Goal: Check status: Check status

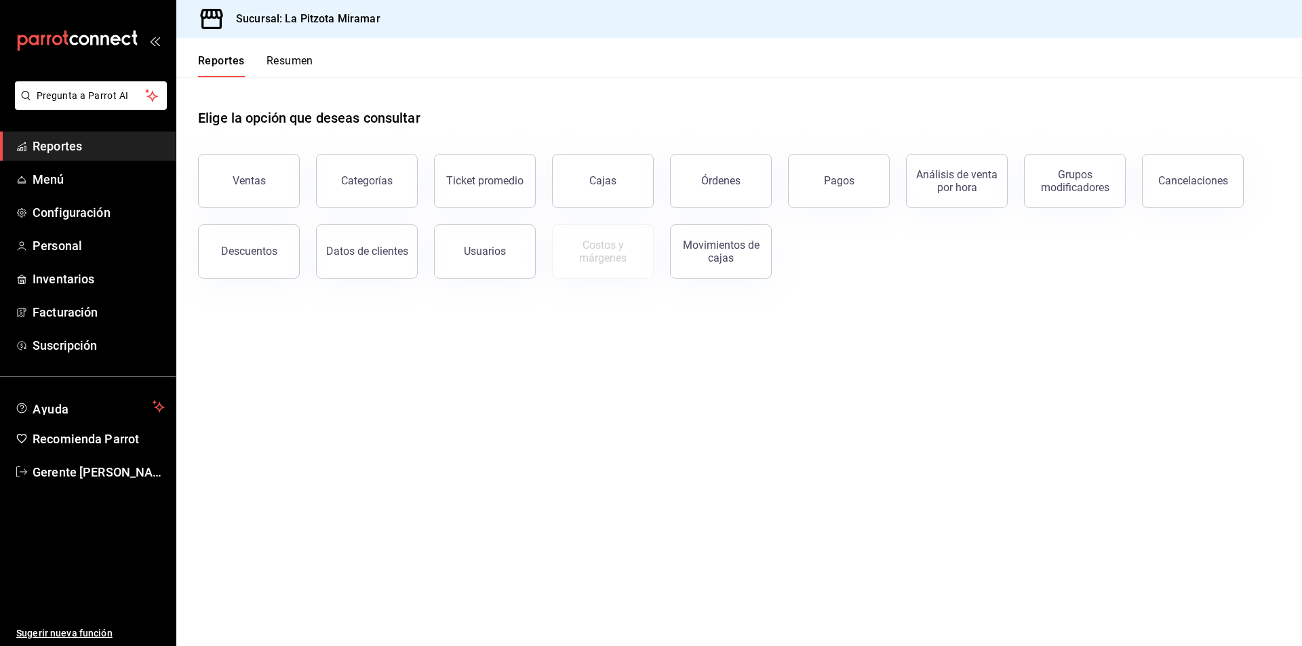
click at [304, 68] on button "Resumen" at bounding box center [289, 65] width 47 height 23
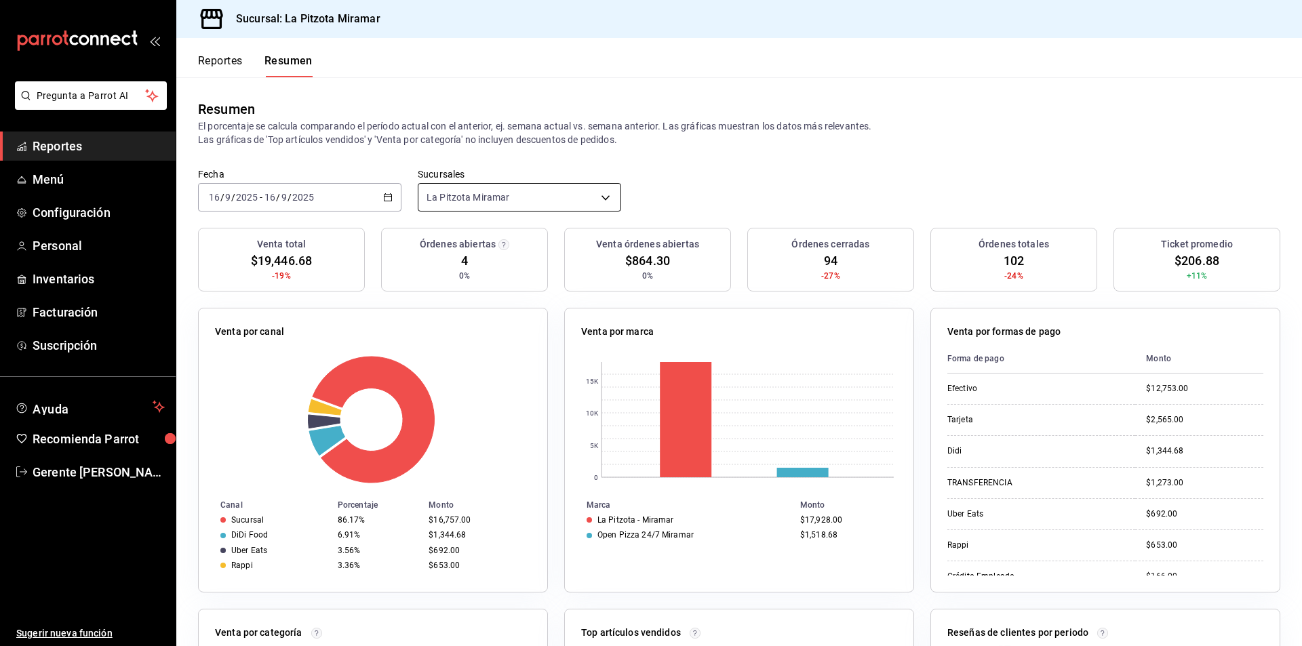
click at [390, 196] on div "[DATE] [DATE] - [DATE] [DATE]" at bounding box center [299, 197] width 203 height 28
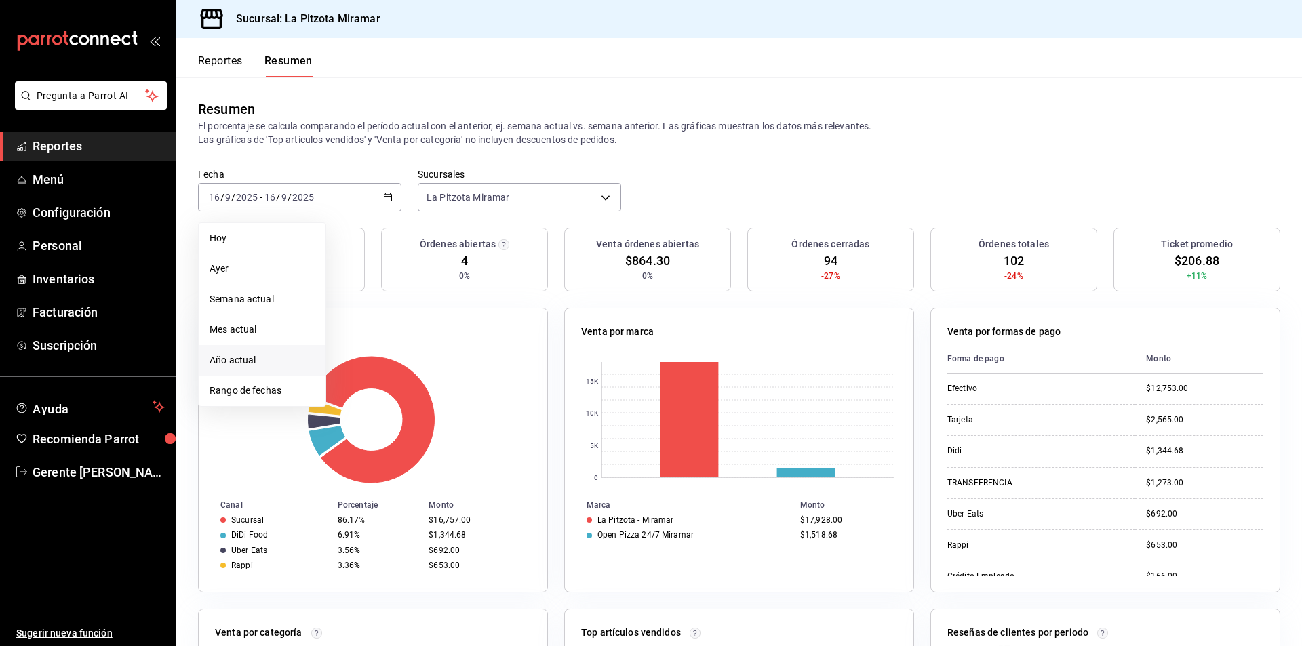
click at [277, 375] on li "Año actual" at bounding box center [262, 360] width 127 height 31
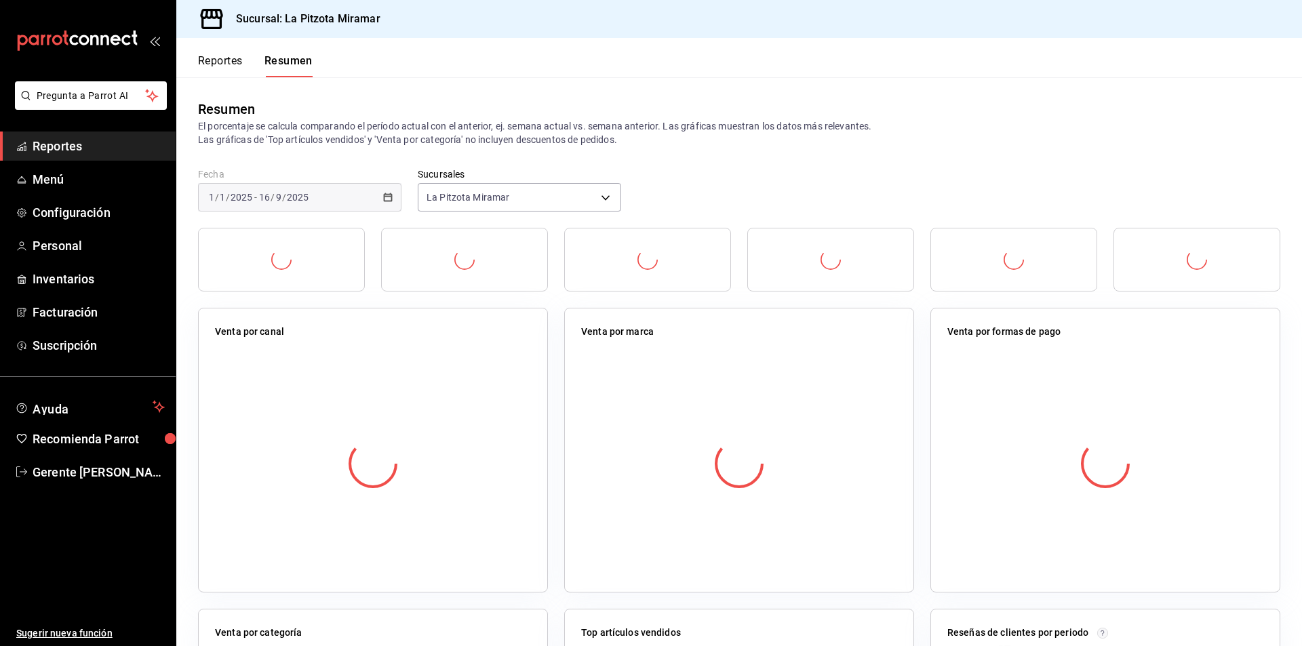
click at [393, 186] on div "[DATE] [DATE] - [DATE] [DATE]" at bounding box center [299, 197] width 203 height 28
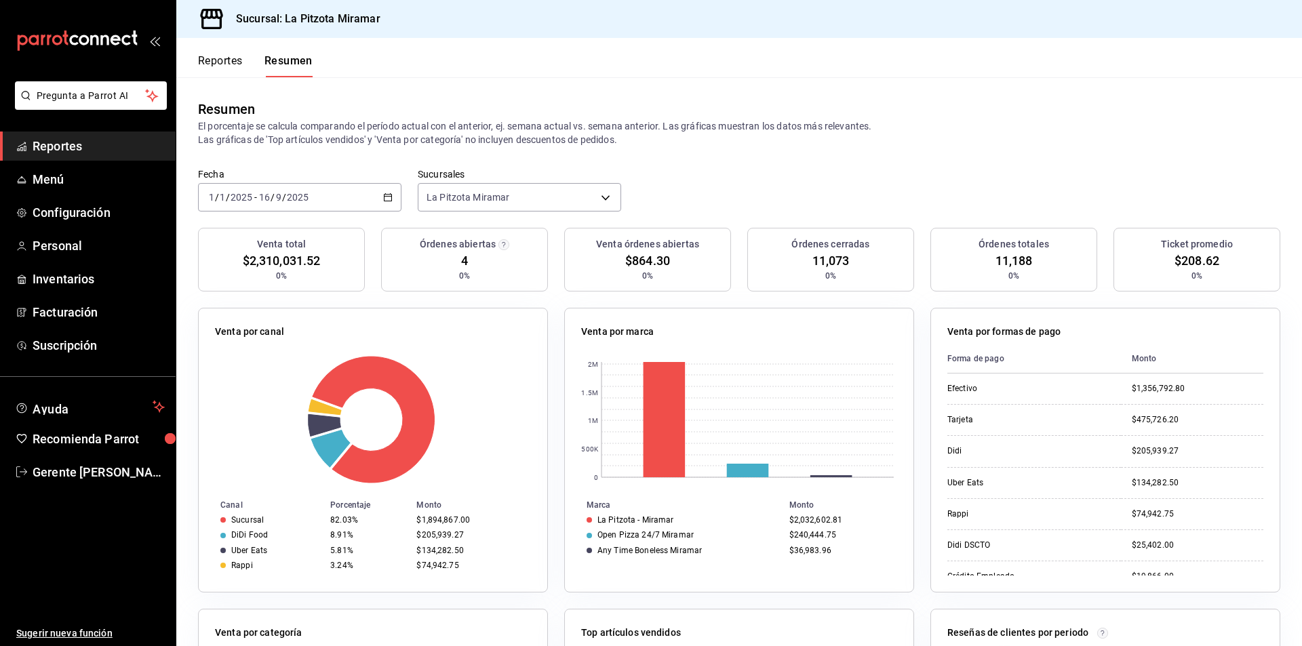
click at [378, 195] on div "[DATE] [DATE] - [DATE] [DATE]" at bounding box center [299, 197] width 203 height 28
click at [289, 384] on span "Rango de fechas" at bounding box center [261, 391] width 105 height 14
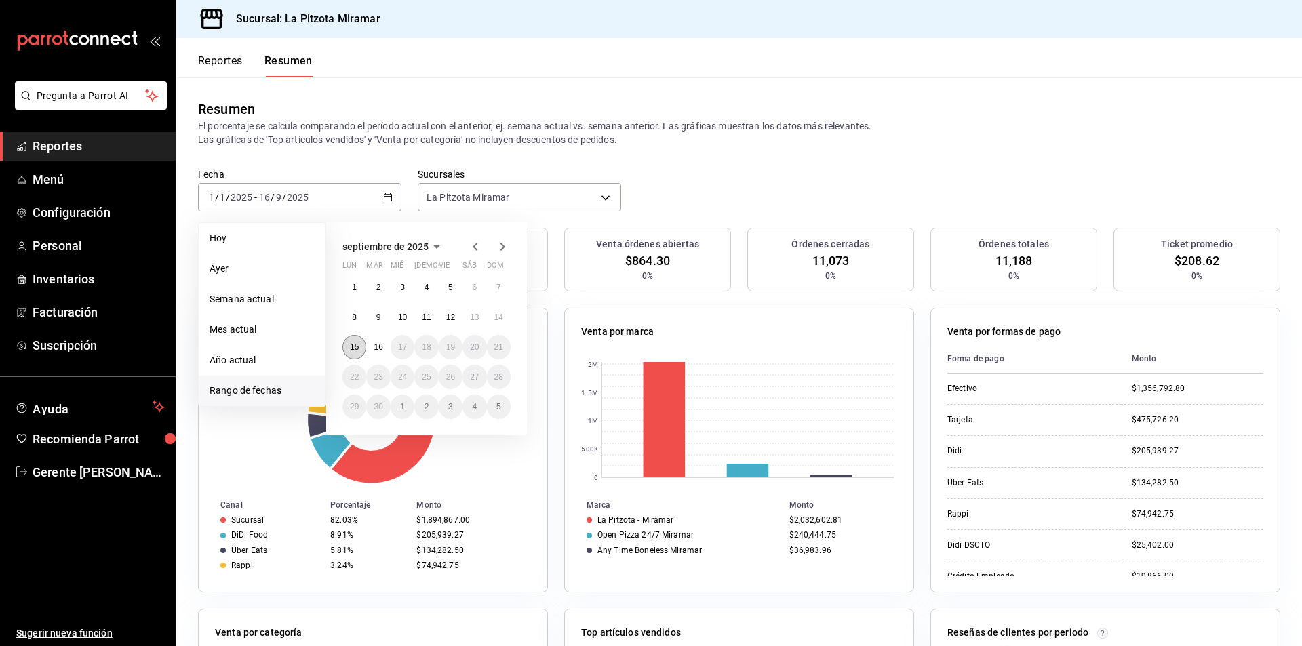
click at [356, 341] on button "15" at bounding box center [354, 347] width 24 height 24
click at [357, 342] on button "15" at bounding box center [354, 347] width 24 height 24
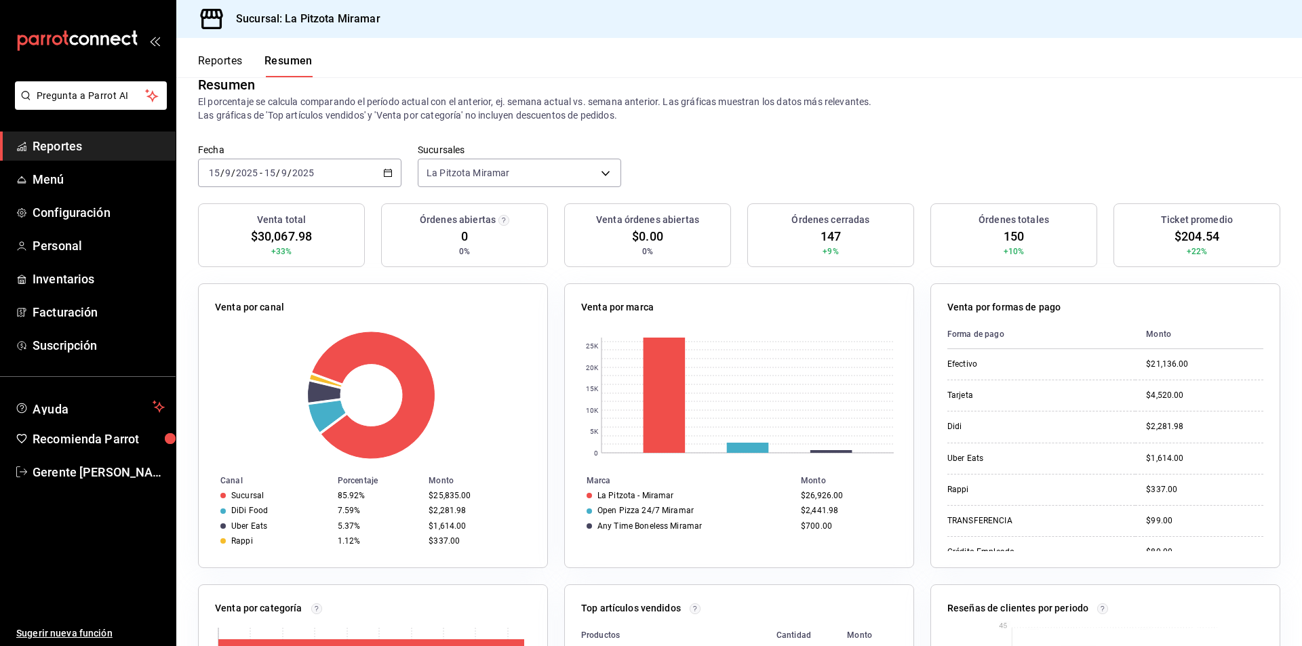
scroll to position [68, 0]
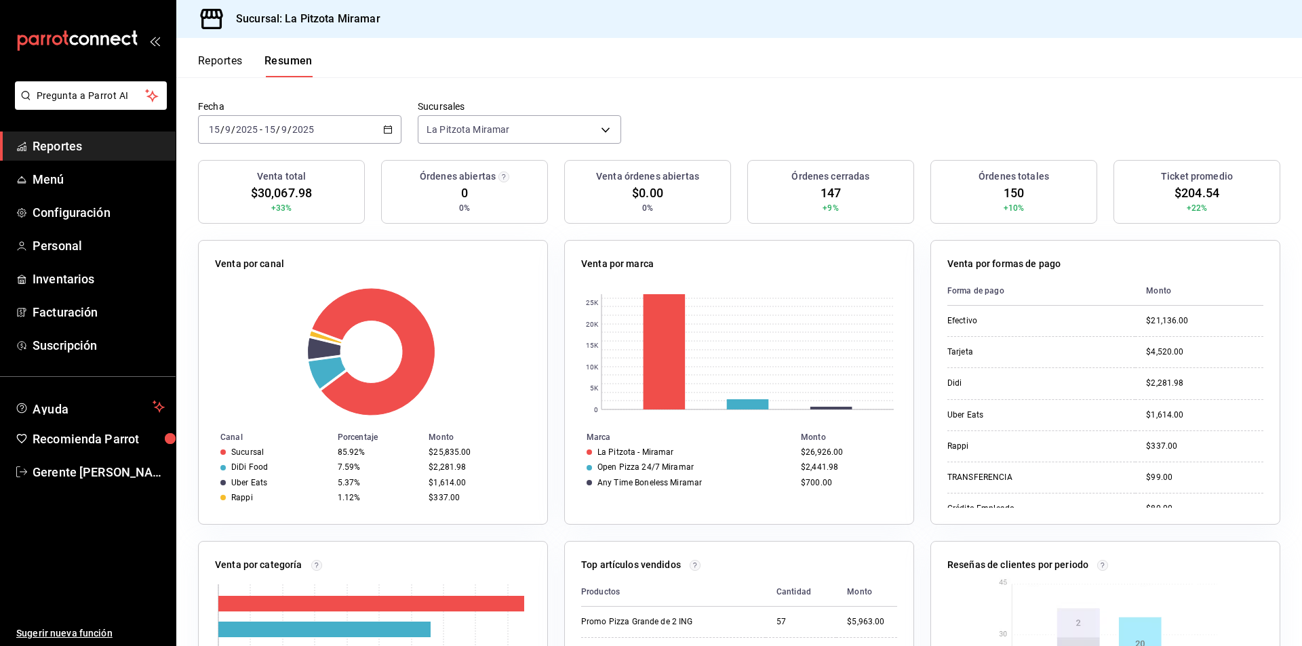
click at [384, 132] on \(Stroke\) "button" at bounding box center [388, 129] width 8 height 7
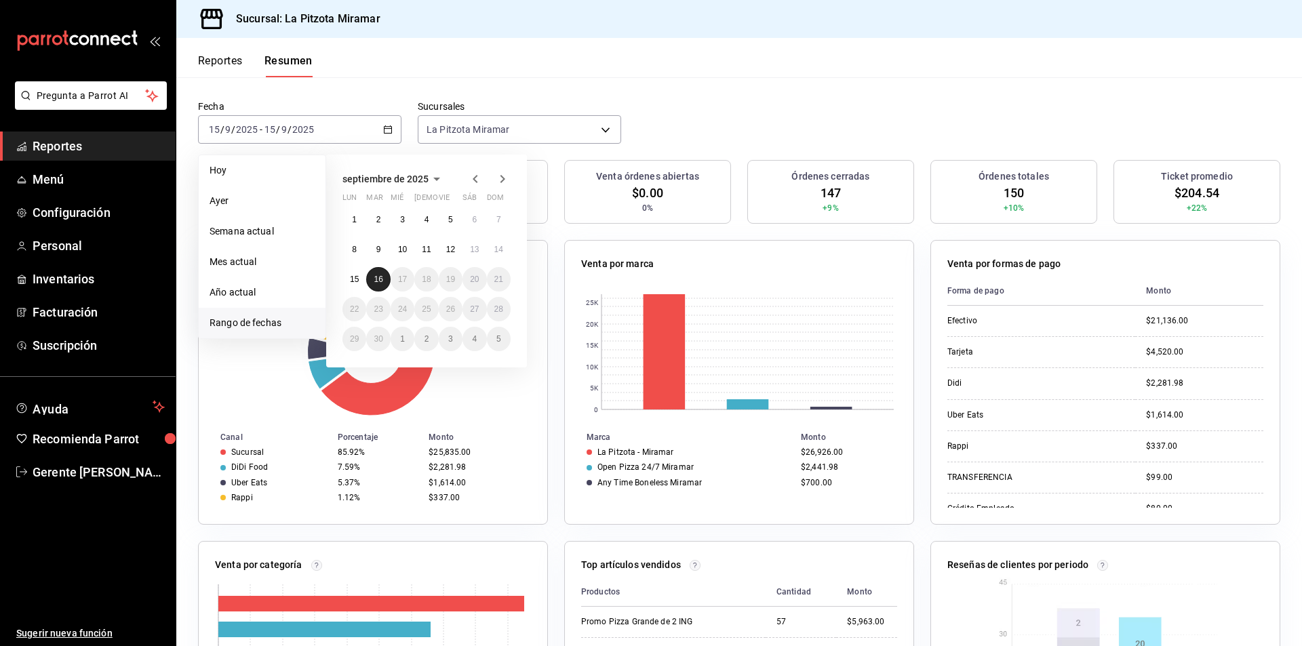
click at [378, 273] on button "16" at bounding box center [378, 279] width 24 height 24
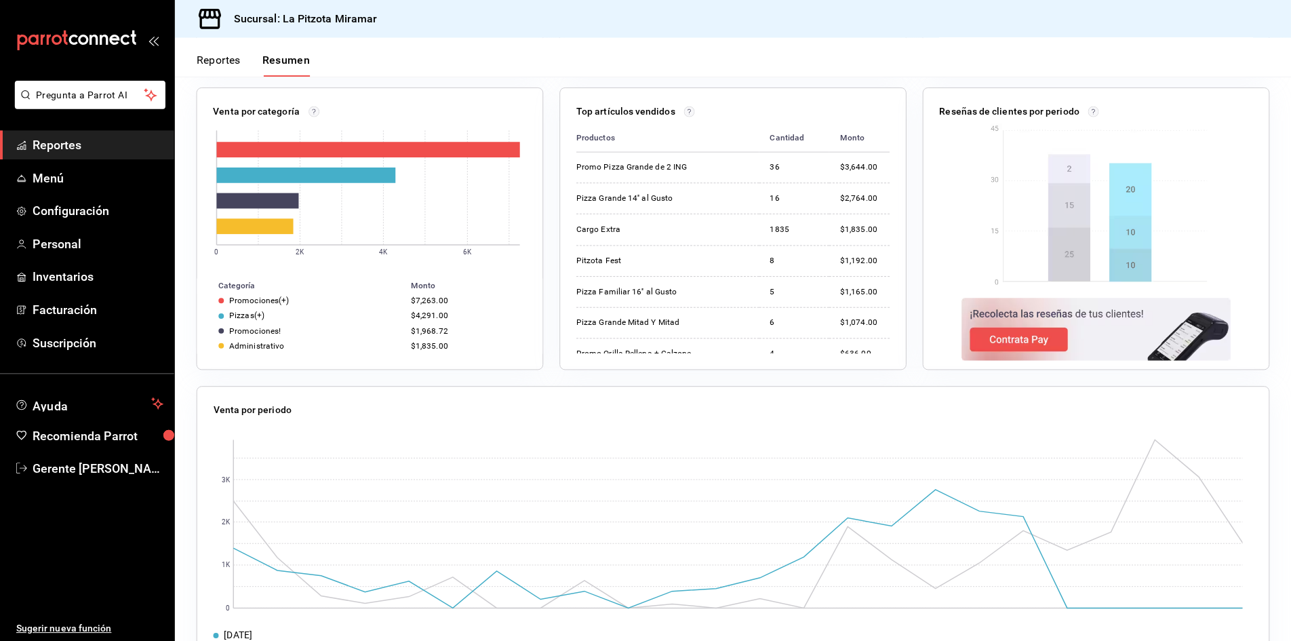
scroll to position [28, 0]
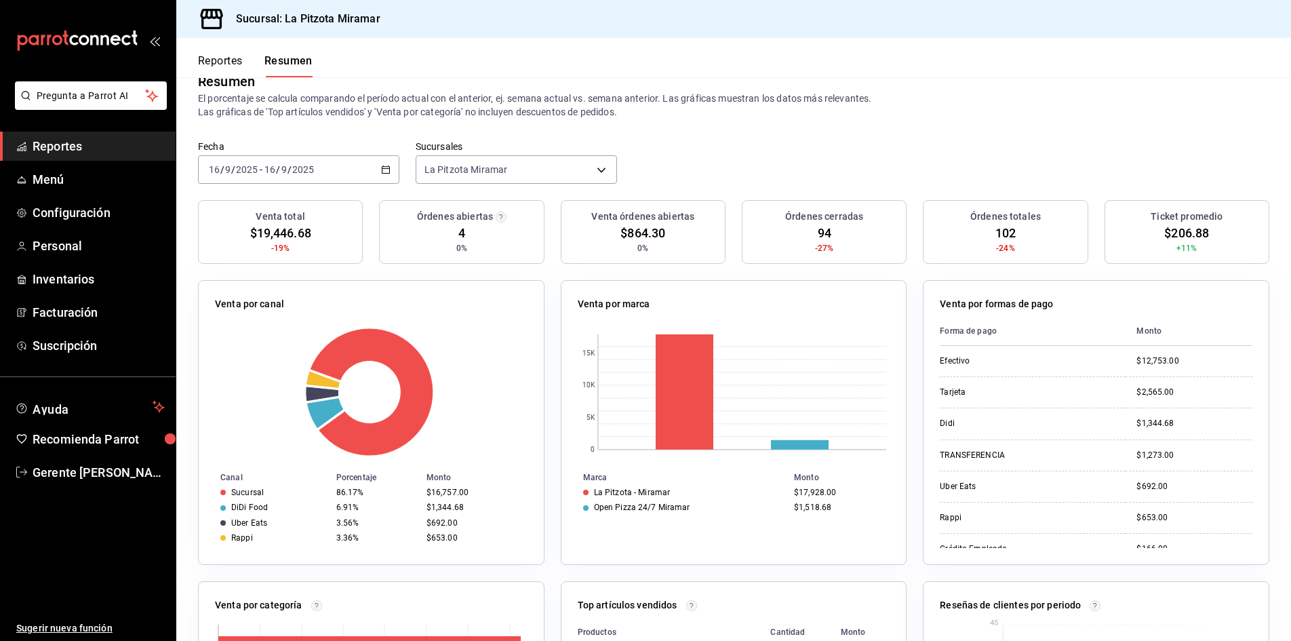
click at [391, 169] on div "[DATE] [DATE] - [DATE] [DATE]" at bounding box center [298, 169] width 201 height 28
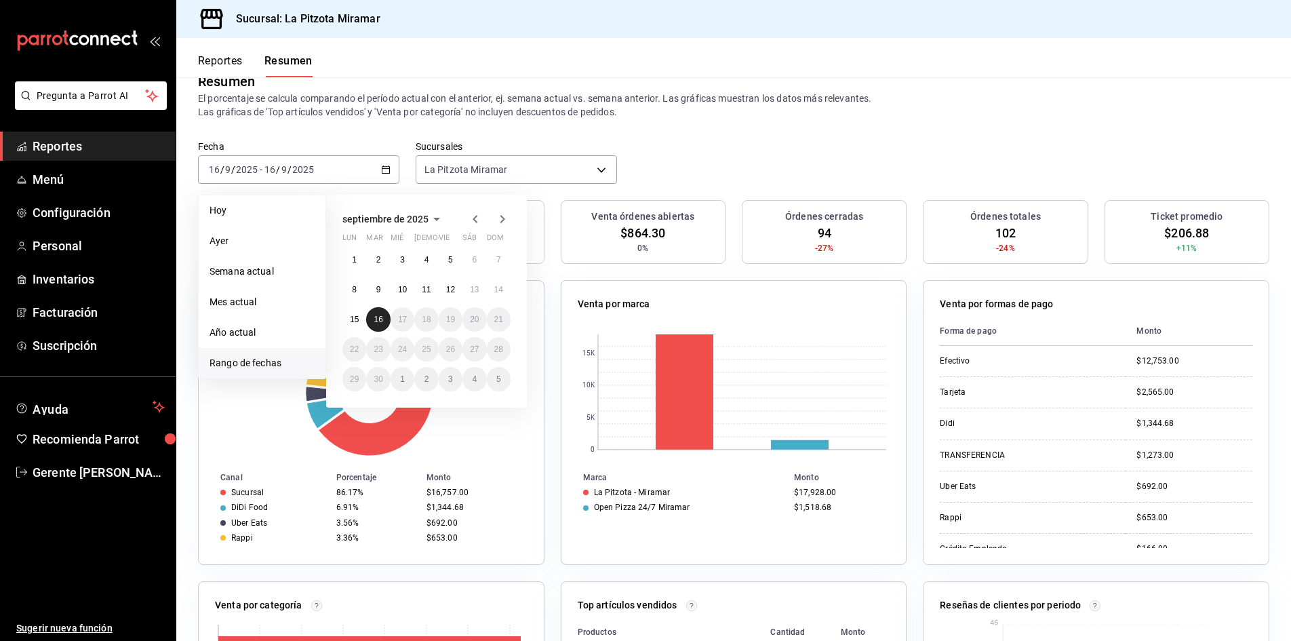
click at [371, 318] on button "16" at bounding box center [378, 319] width 24 height 24
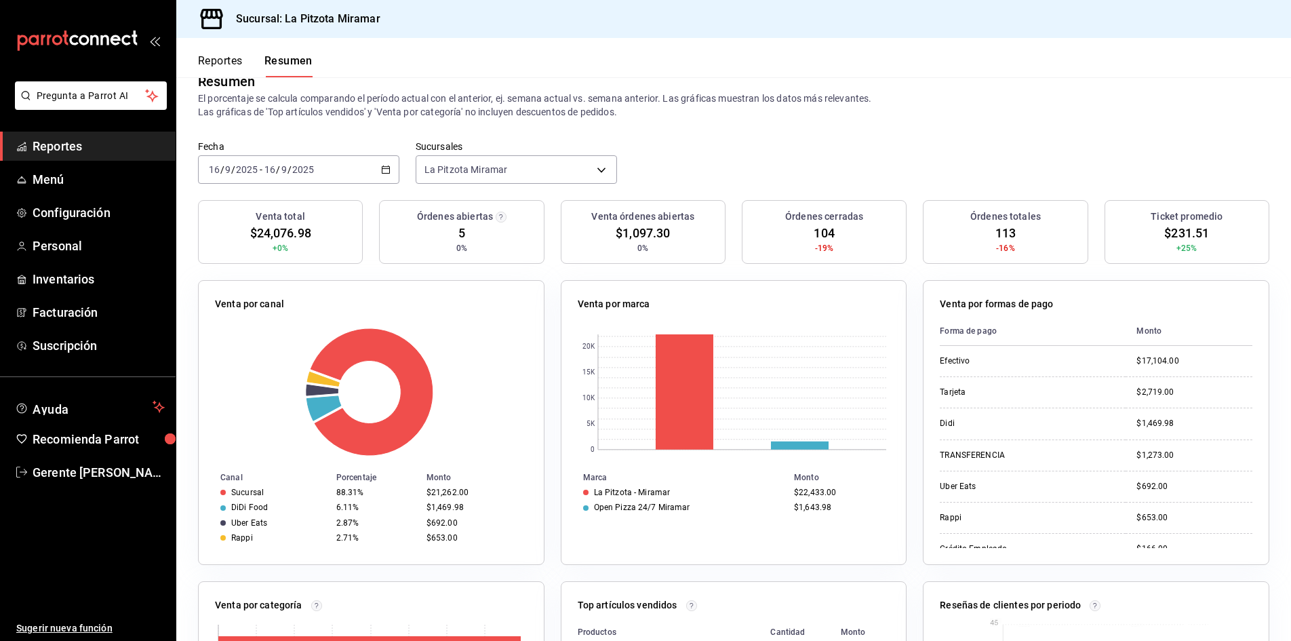
click at [377, 180] on div "[DATE] [DATE] - [DATE] [DATE]" at bounding box center [298, 169] width 201 height 28
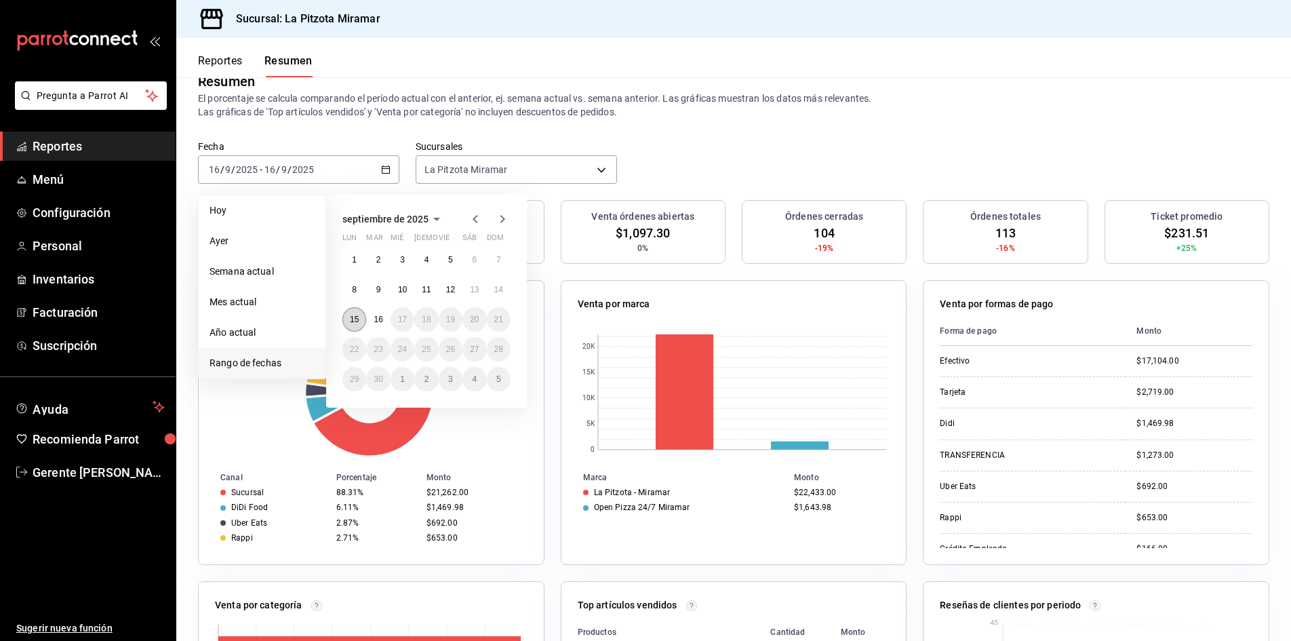
click at [354, 319] on abbr "15" at bounding box center [354, 319] width 9 height 9
click at [372, 321] on button "16" at bounding box center [378, 319] width 24 height 24
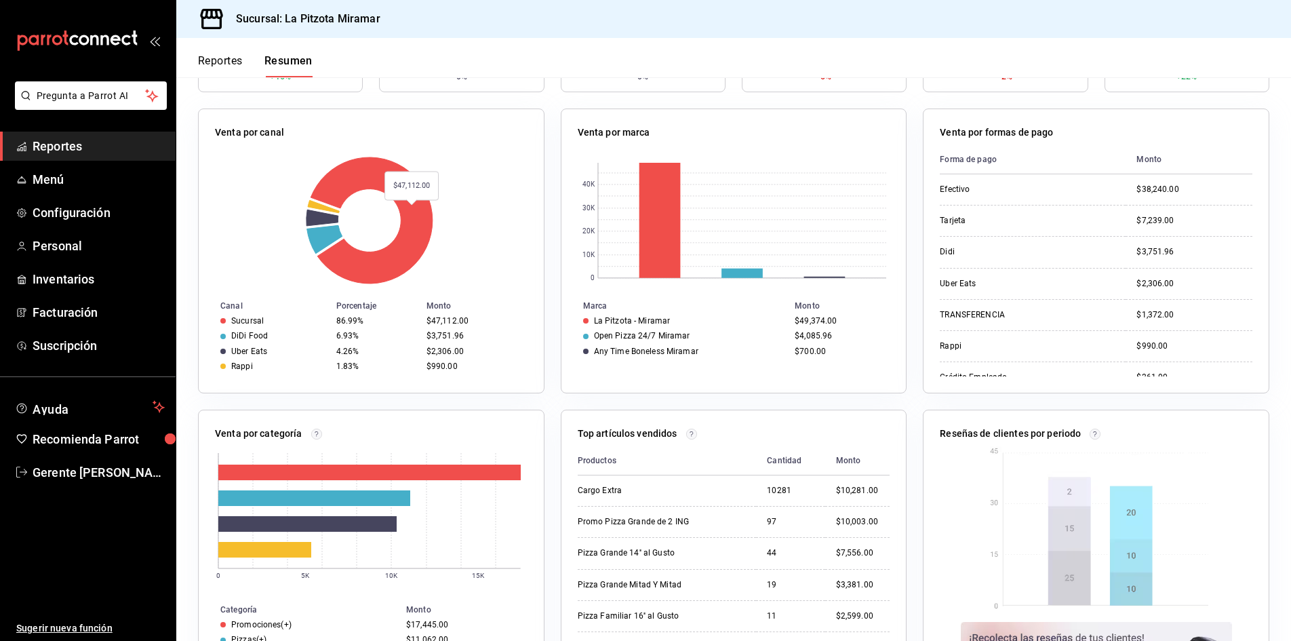
scroll to position [33, 0]
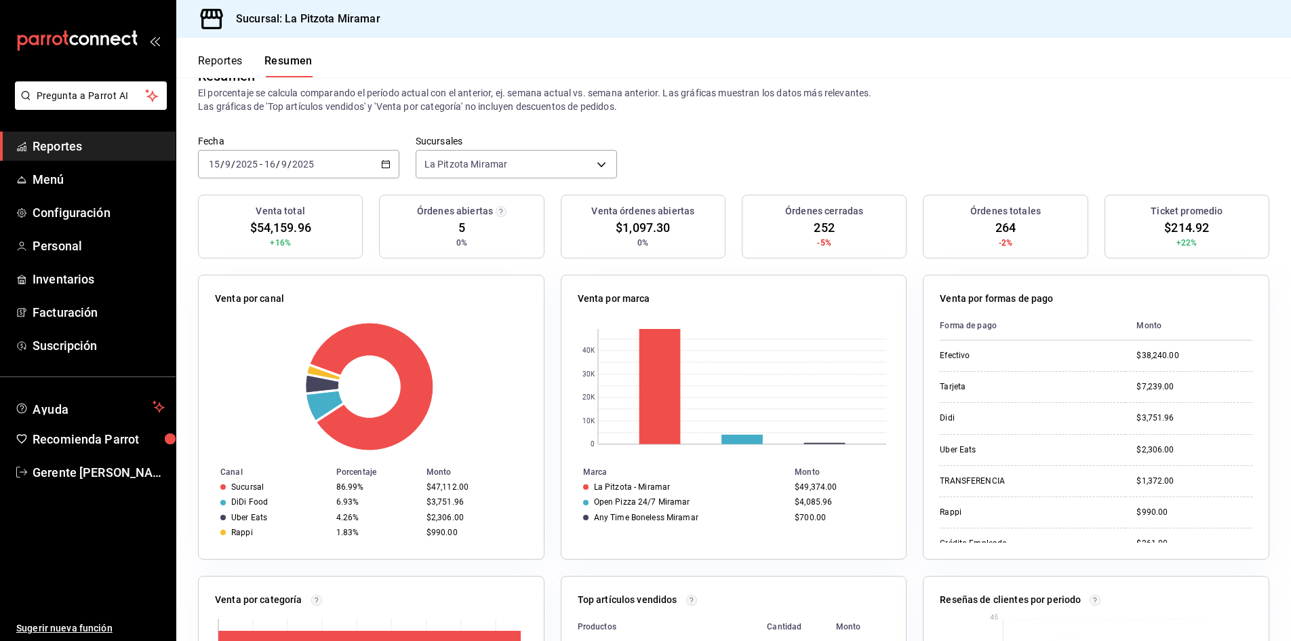
click at [385, 164] on icon "button" at bounding box center [385, 163] width 9 height 9
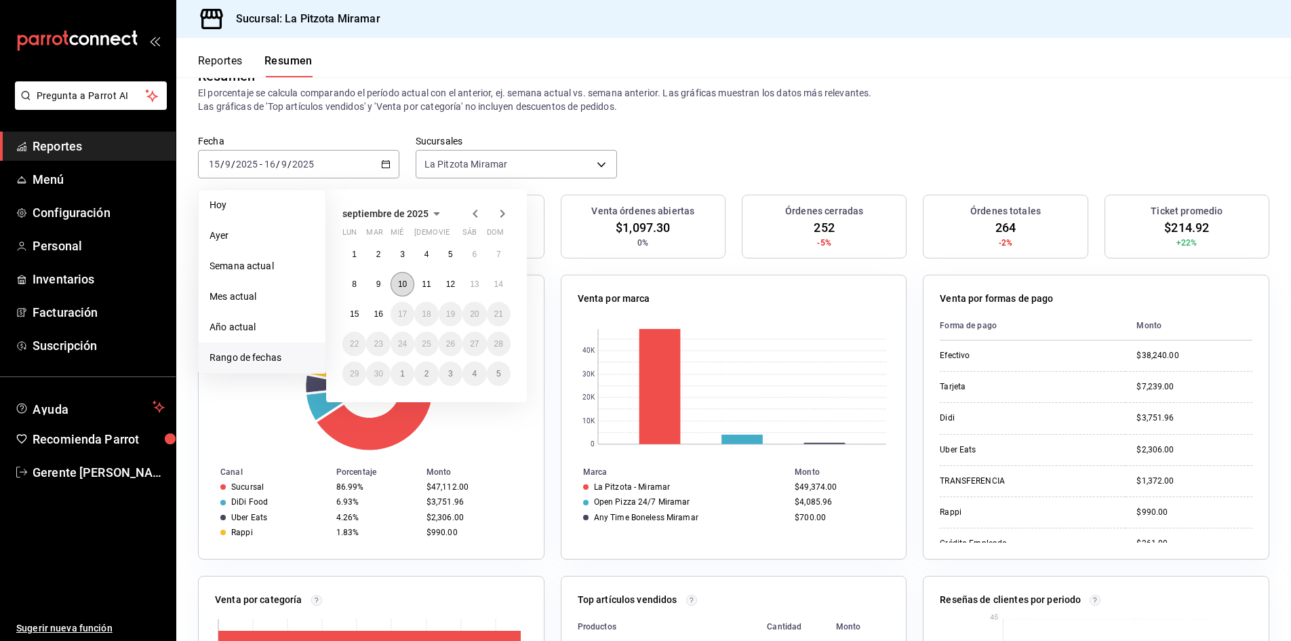
click at [408, 277] on button "10" at bounding box center [402, 284] width 24 height 24
click at [380, 308] on button "16" at bounding box center [378, 314] width 24 height 24
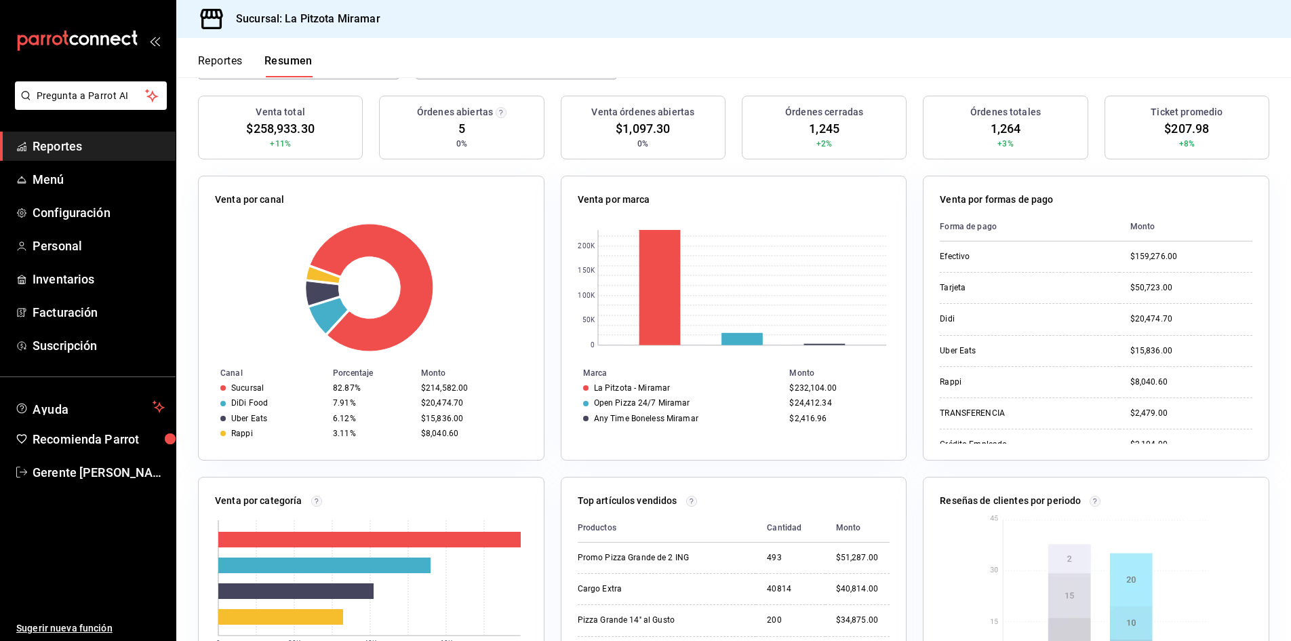
scroll to position [0, 0]
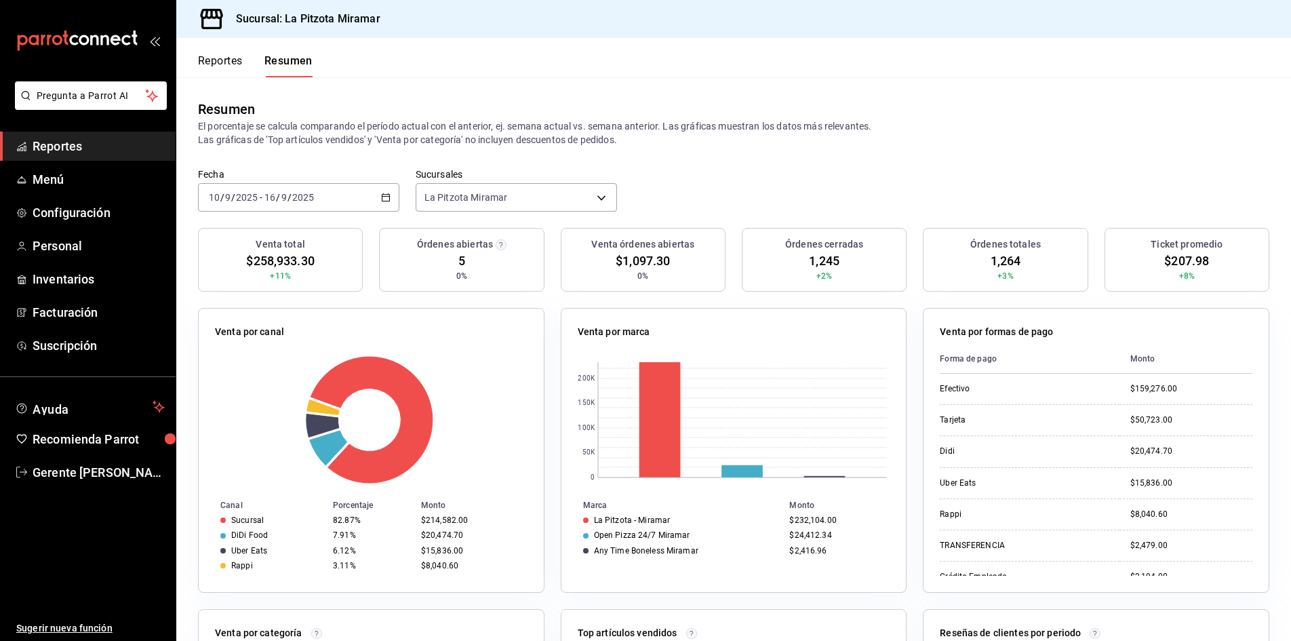
click at [385, 202] on icon "button" at bounding box center [385, 197] width 9 height 9
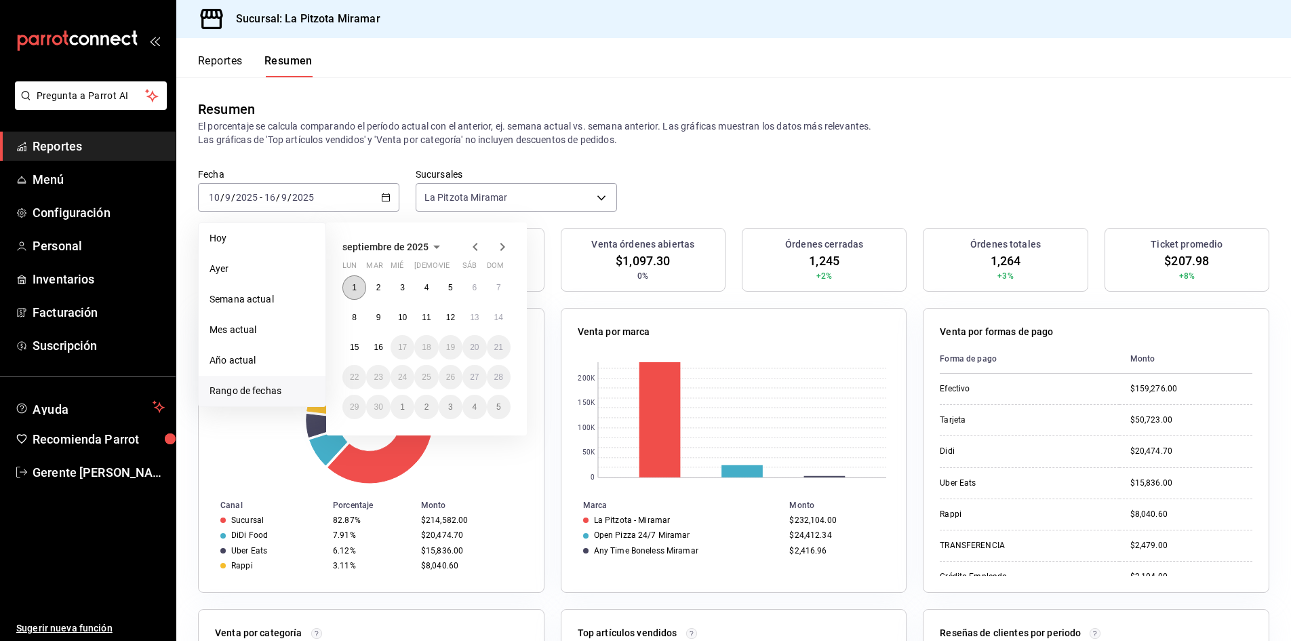
click at [347, 289] on button "1" at bounding box center [354, 287] width 24 height 24
click at [376, 344] on abbr "16" at bounding box center [378, 346] width 9 height 9
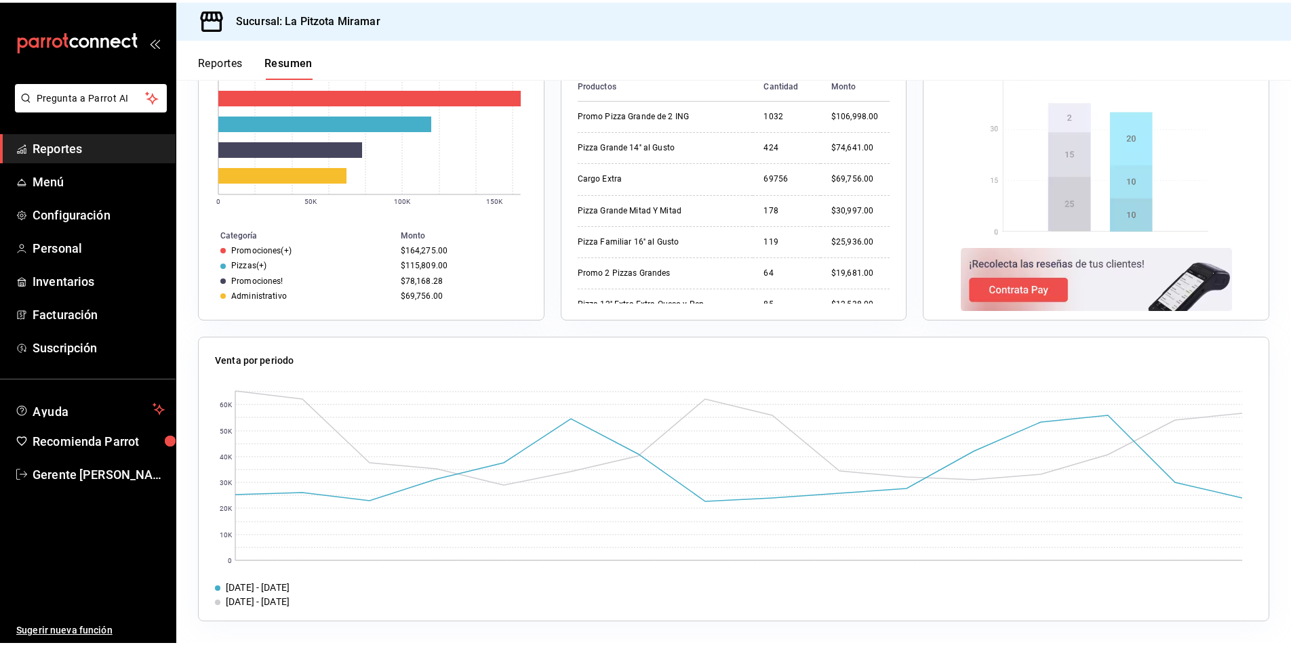
scroll to position [571, 0]
